Goal: Transaction & Acquisition: Purchase product/service

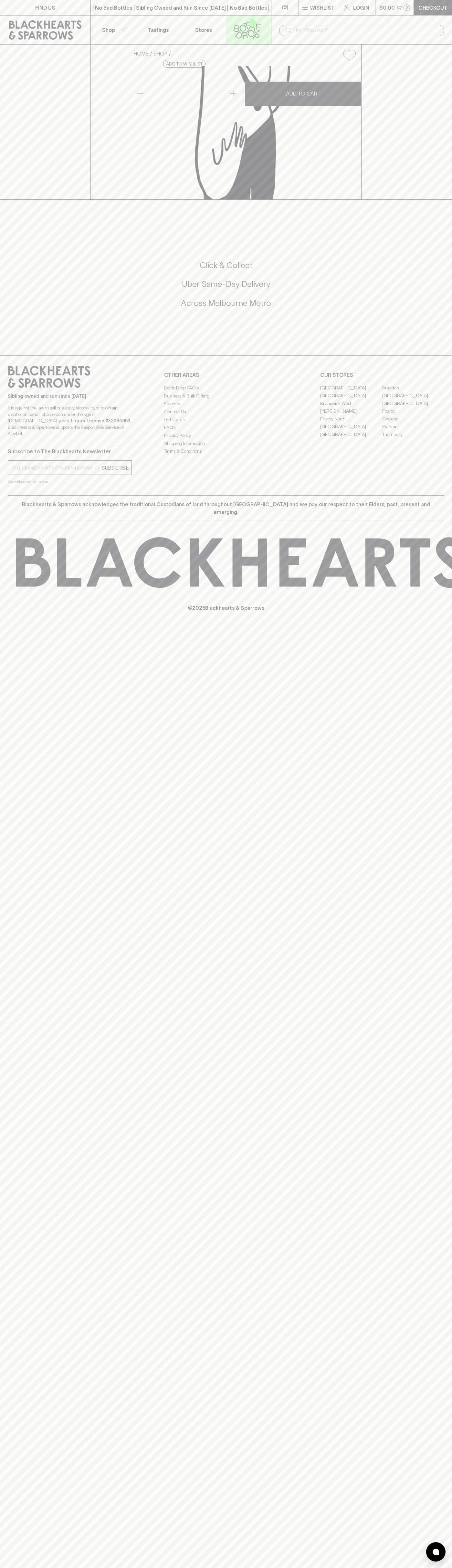
click at [264, 23] on icon at bounding box center [247, 28] width 37 height 21
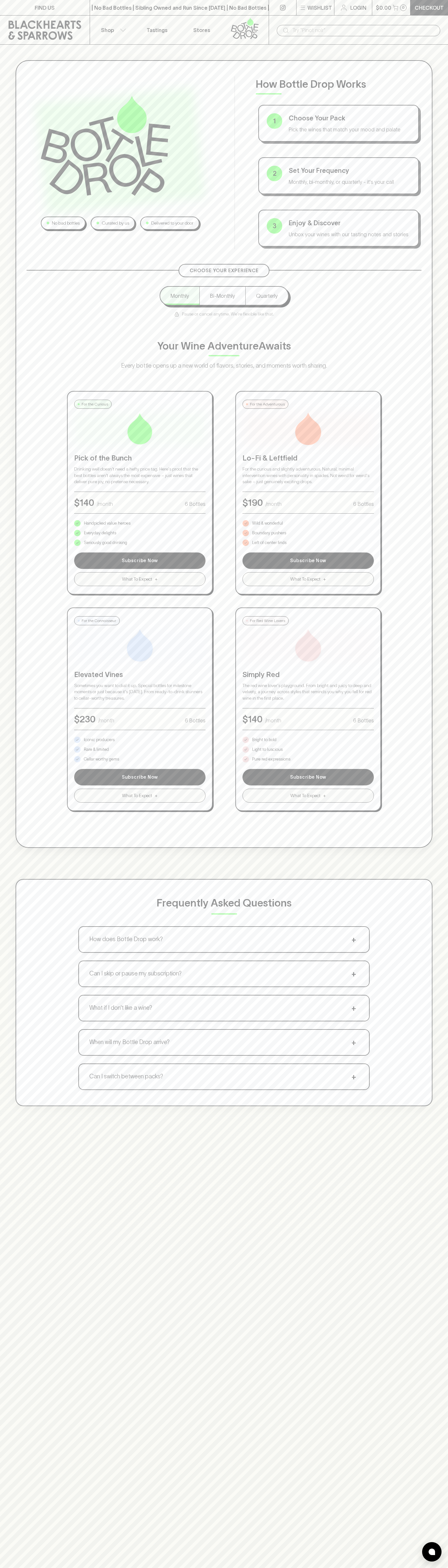
click at [175, 1572] on html "FIND US | No Bad Bottles | Sibling Owned and Run Since [DATE] | No Bad Bottles …" at bounding box center [224, 1014] width 448 height 2028
click at [28, 57] on div "No bad bottles Curated by us Delivered to your door How Bottle Drop Works 1 Cho…" at bounding box center [224, 583] width 448 height 1077
click at [271, 759] on p "Pure red expressions" at bounding box center [271, 759] width 38 height 7
